Goal: Find specific page/section: Find specific page/section

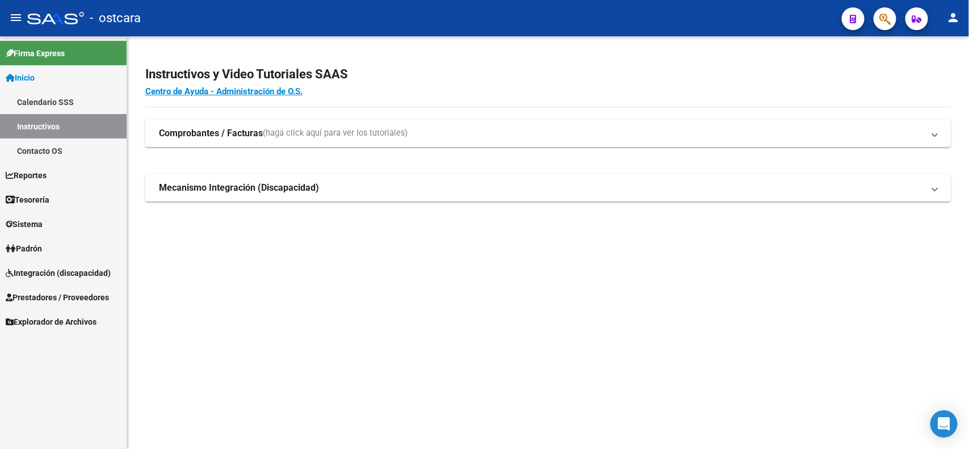
click at [61, 271] on span "Integración (discapacidad)" at bounding box center [58, 273] width 105 height 12
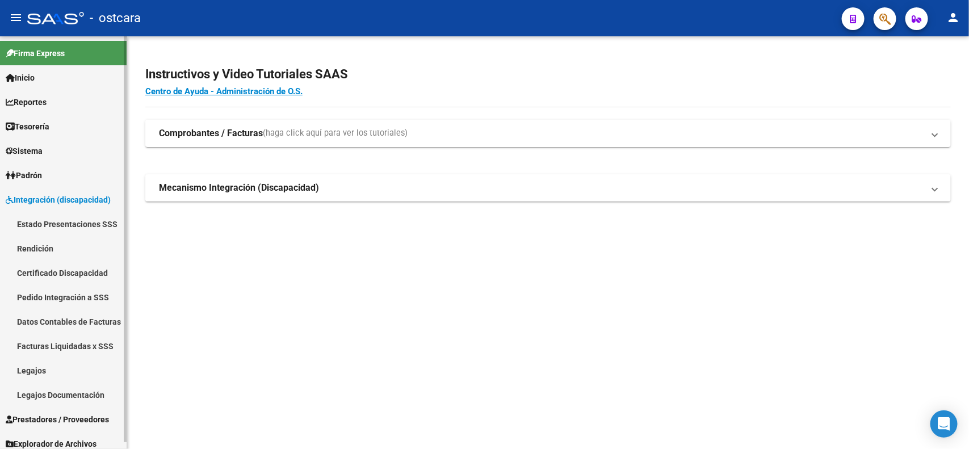
click at [35, 364] on link "Legajos" at bounding box center [63, 370] width 127 height 24
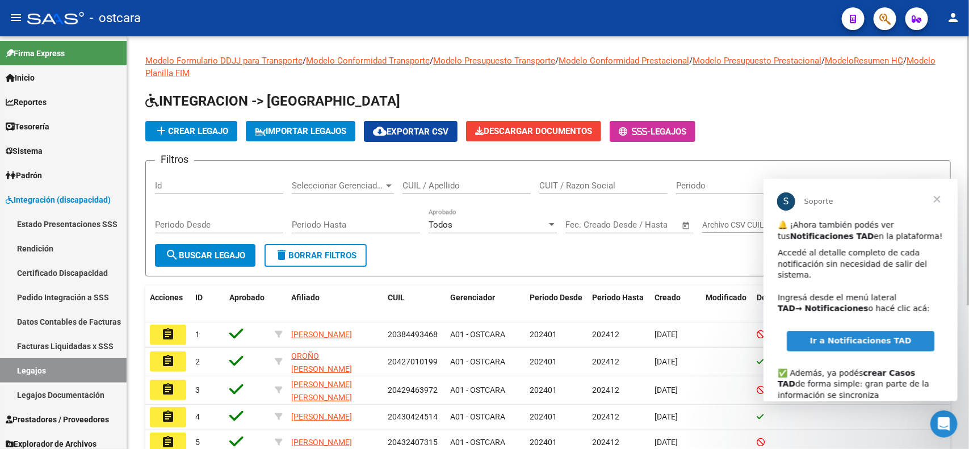
click at [425, 187] on input "CUIL / Apellido" at bounding box center [467, 186] width 128 height 10
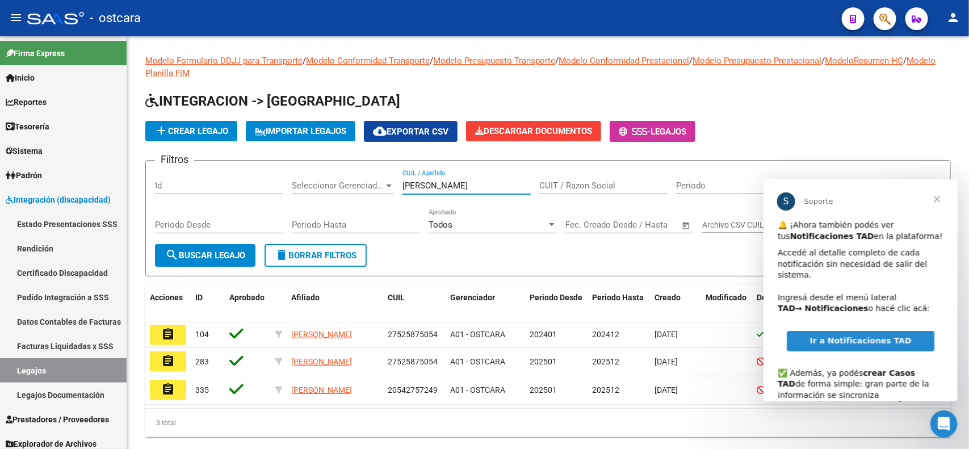
type input "[PERSON_NAME]"
click at [940, 195] on span "Cerrar" at bounding box center [937, 198] width 41 height 41
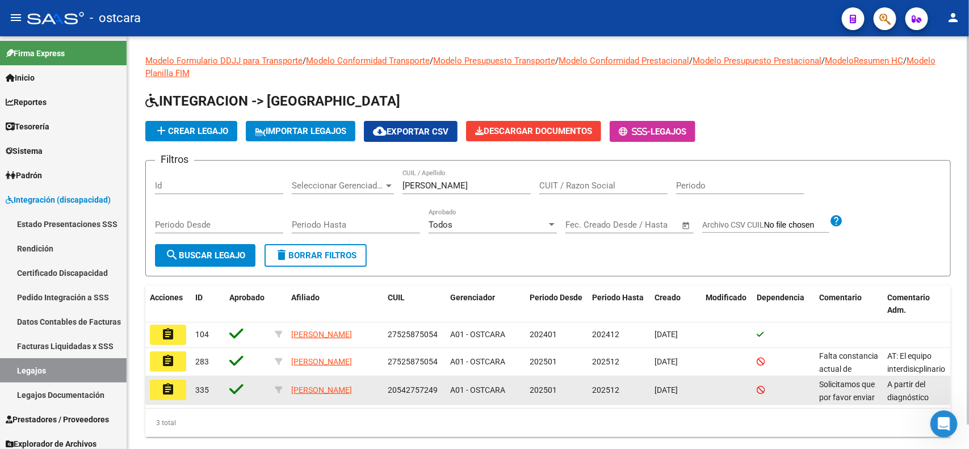
click at [174, 392] on mat-icon "assignment" at bounding box center [168, 390] width 14 height 14
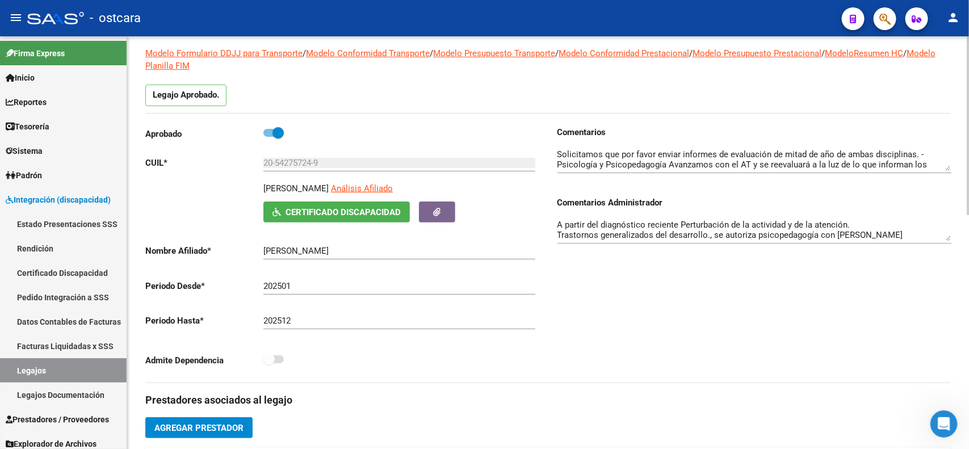
scroll to position [355, 0]
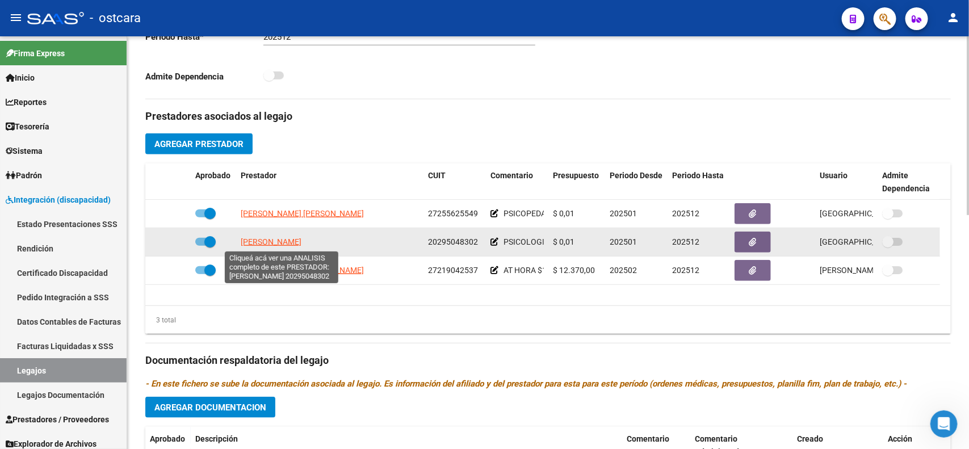
click at [287, 244] on span "[PERSON_NAME]" at bounding box center [271, 241] width 61 height 9
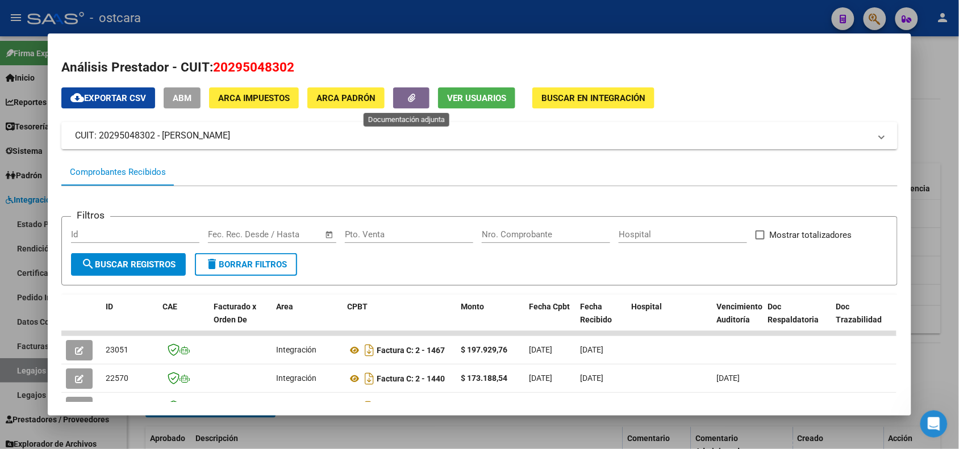
click at [409, 101] on icon "button" at bounding box center [411, 98] width 7 height 9
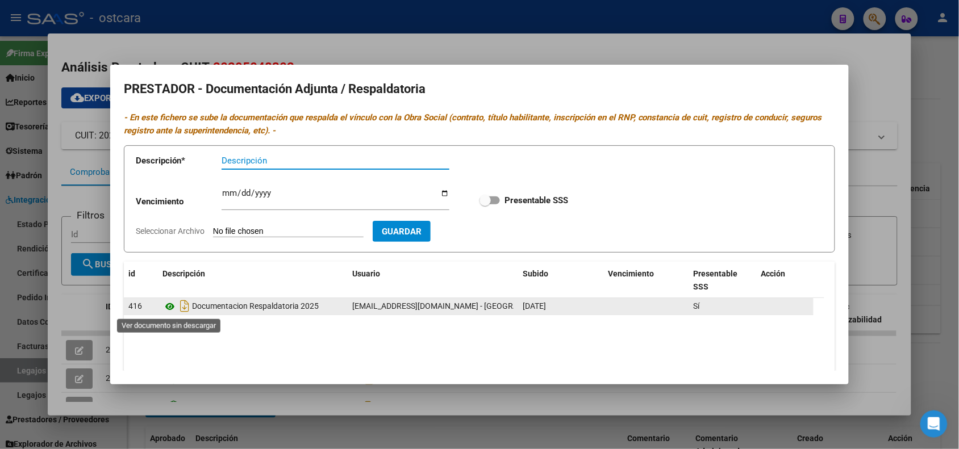
click at [170, 307] on icon at bounding box center [169, 307] width 15 height 14
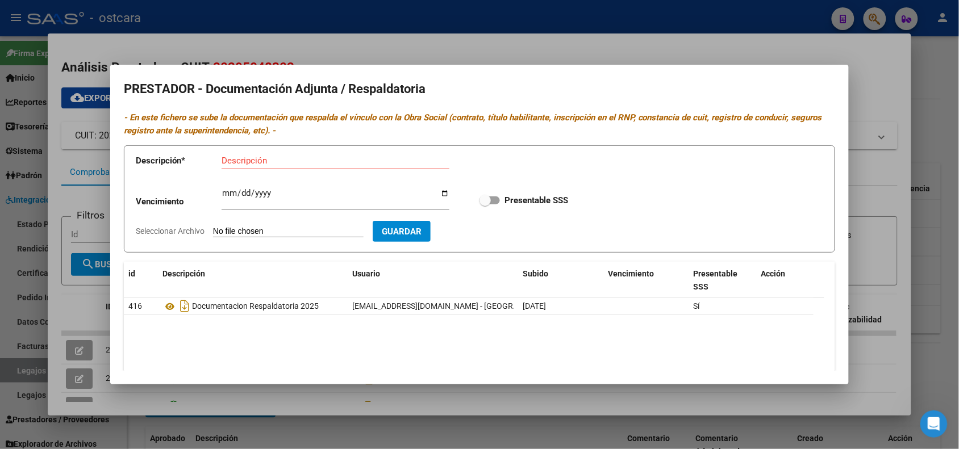
click at [879, 101] on div at bounding box center [479, 224] width 959 height 449
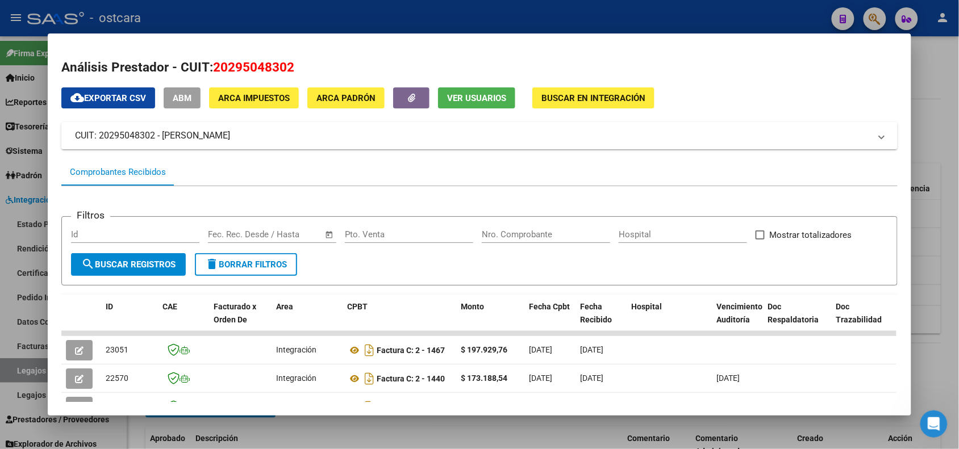
click at [936, 110] on div at bounding box center [479, 224] width 959 height 449
